Goal: Information Seeking & Learning: Learn about a topic

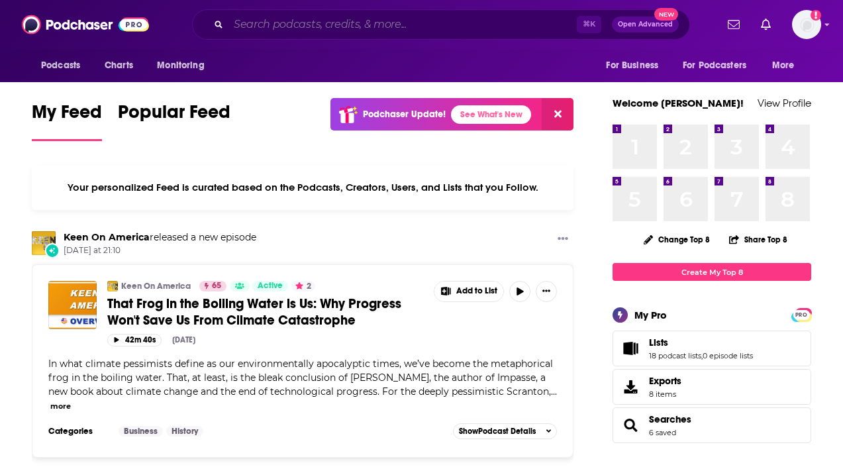
click at [313, 18] on input "Search podcasts, credits, & more..." at bounding box center [403, 24] width 348 height 21
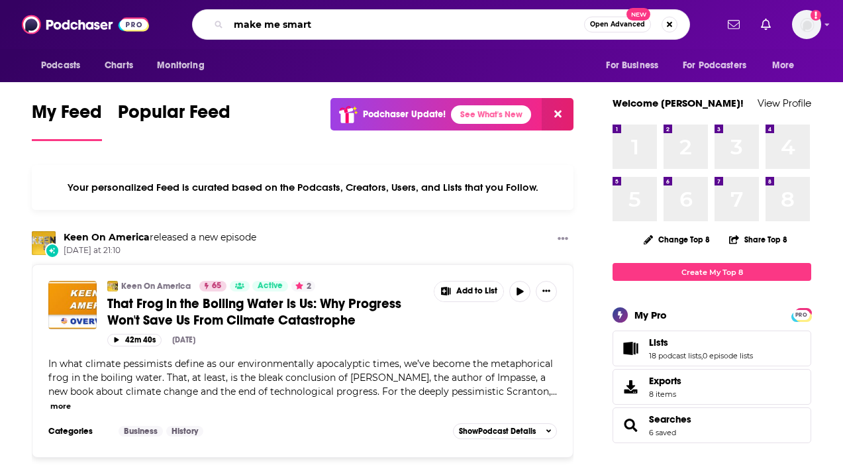
type input "make me smart"
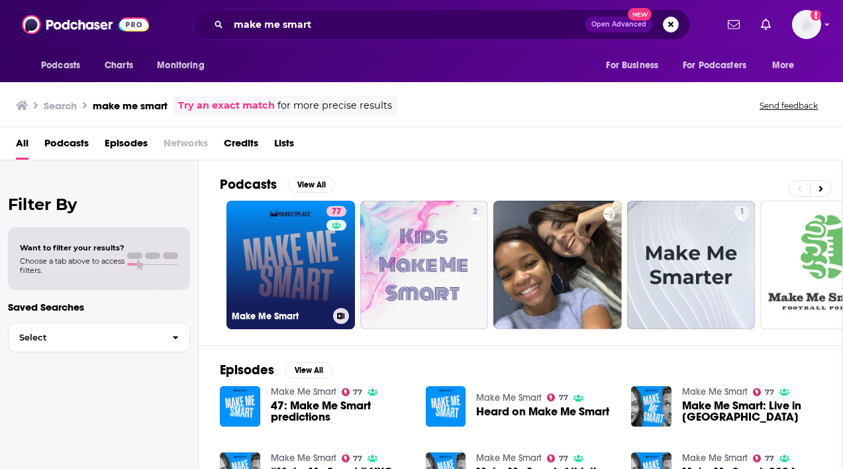
click at [256, 242] on link "77 Make Me Smart" at bounding box center [291, 265] width 128 height 128
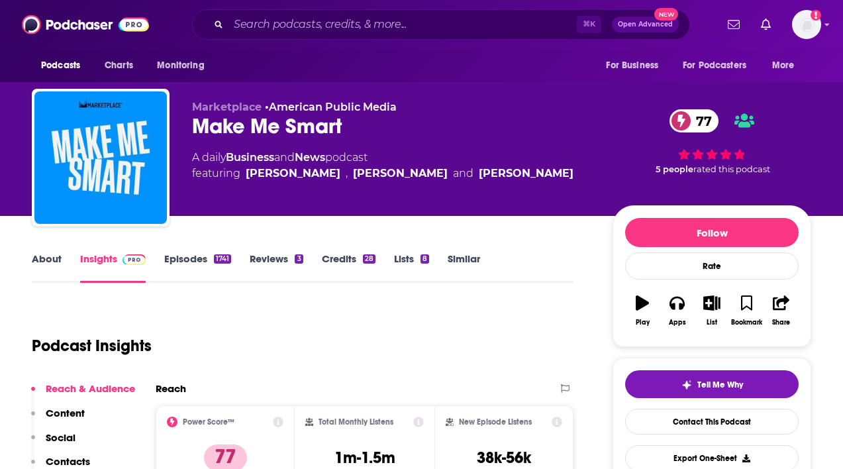
scroll to position [340, 0]
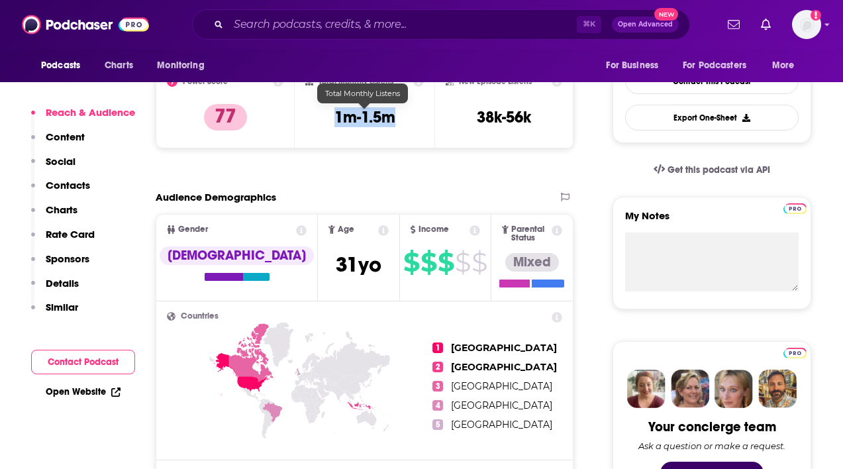
drag, startPoint x: 408, startPoint y: 115, endPoint x: 329, endPoint y: 115, distance: 79.5
click at [329, 115] on div "Total Monthly Listens 1m-1.5m" at bounding box center [364, 106] width 118 height 61
copy h3 "1m-1.5m"
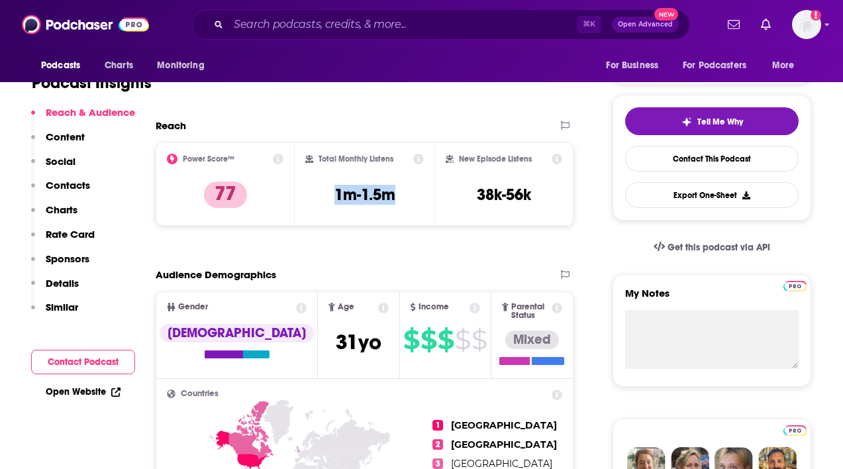
scroll to position [0, 0]
